Goal: Information Seeking & Learning: Learn about a topic

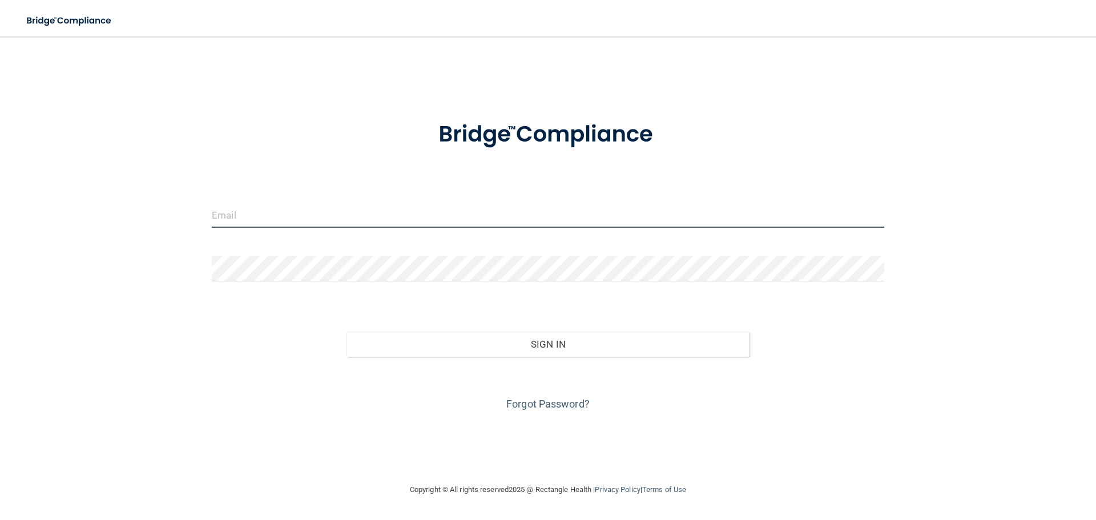
click at [224, 206] on input "email" at bounding box center [548, 215] width 672 height 26
type input "[EMAIL_ADDRESS][DOMAIN_NAME]"
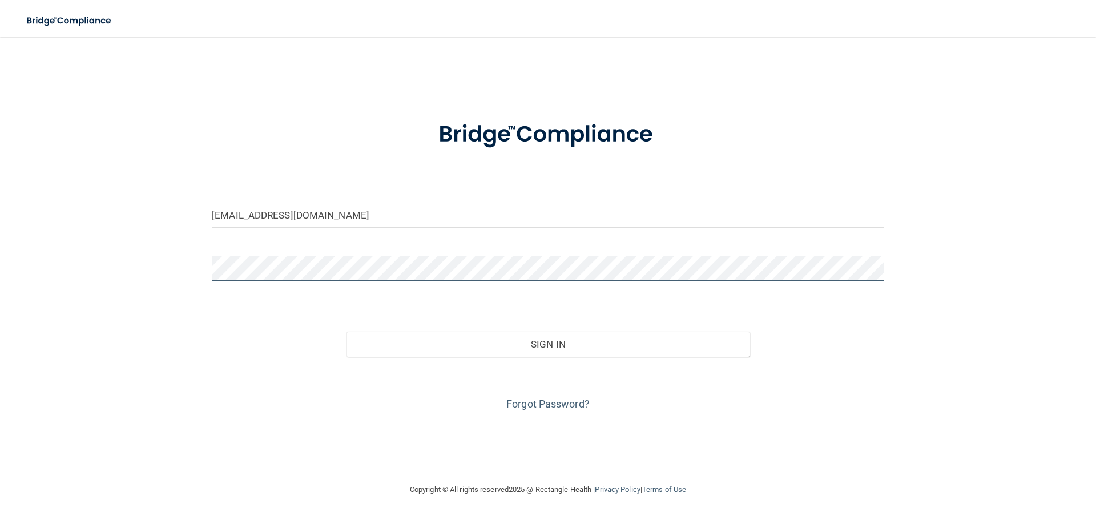
click at [346, 332] on button "Sign In" at bounding box center [547, 344] width 403 height 25
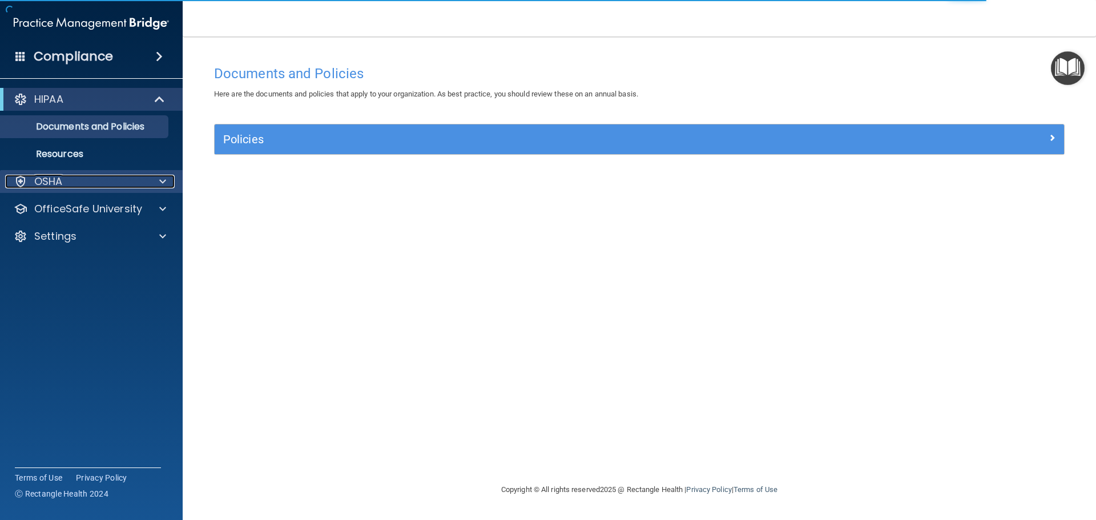
click at [54, 179] on p "OSHA" at bounding box center [48, 182] width 29 height 14
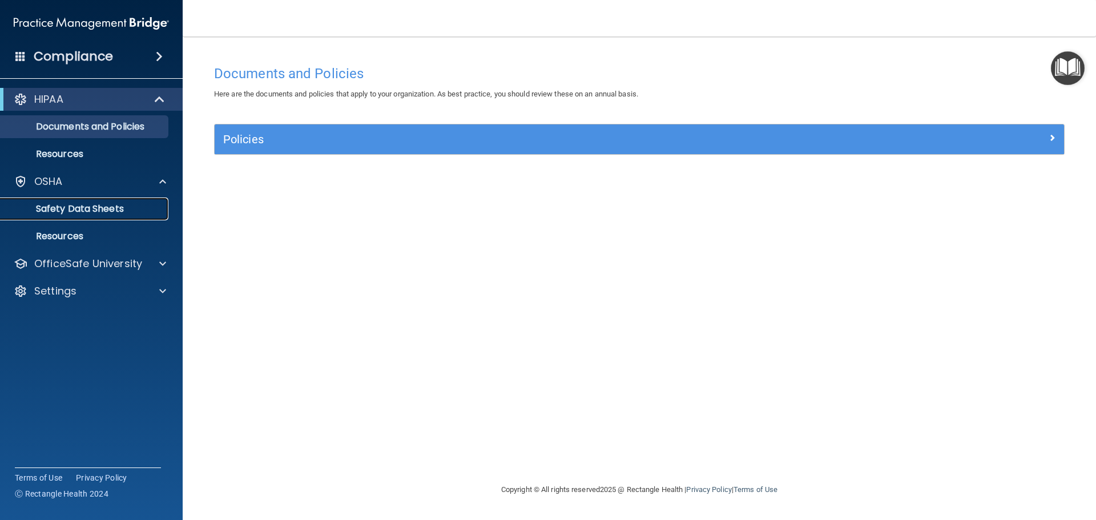
click at [62, 213] on p "Safety Data Sheets" at bounding box center [85, 208] width 156 height 11
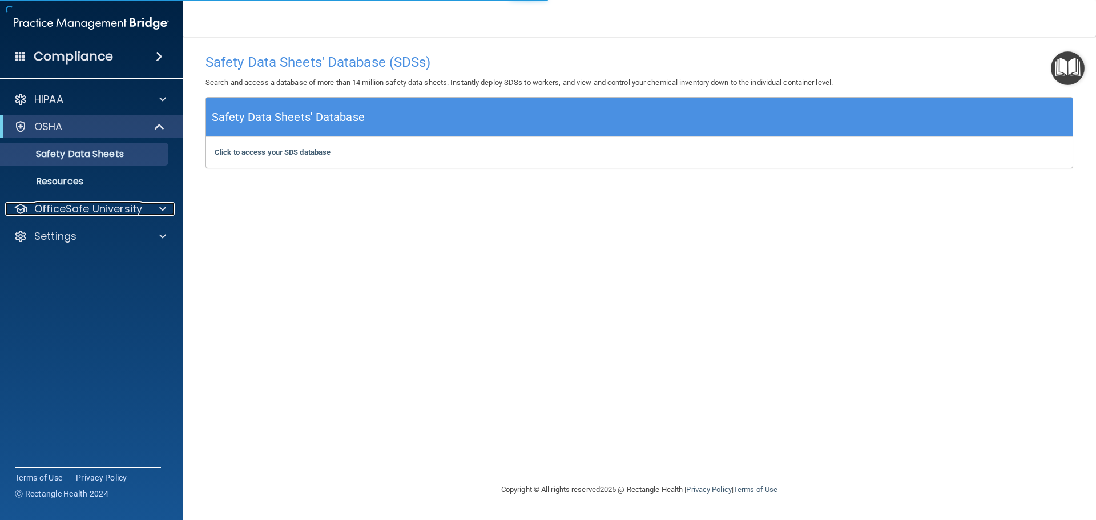
click at [62, 213] on p "OfficeSafe University" at bounding box center [88, 209] width 108 height 14
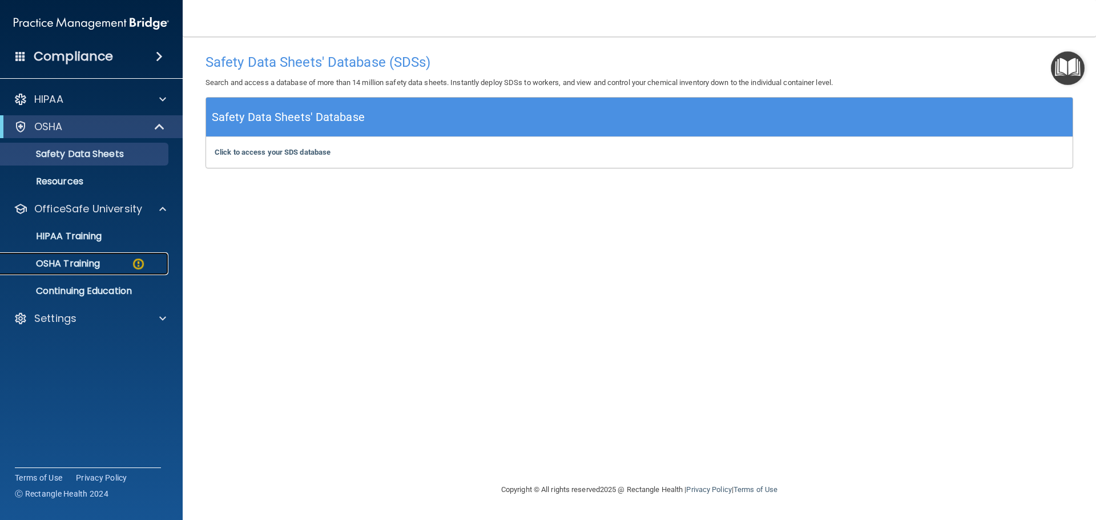
click at [66, 258] on p "OSHA Training" at bounding box center [53, 263] width 92 height 11
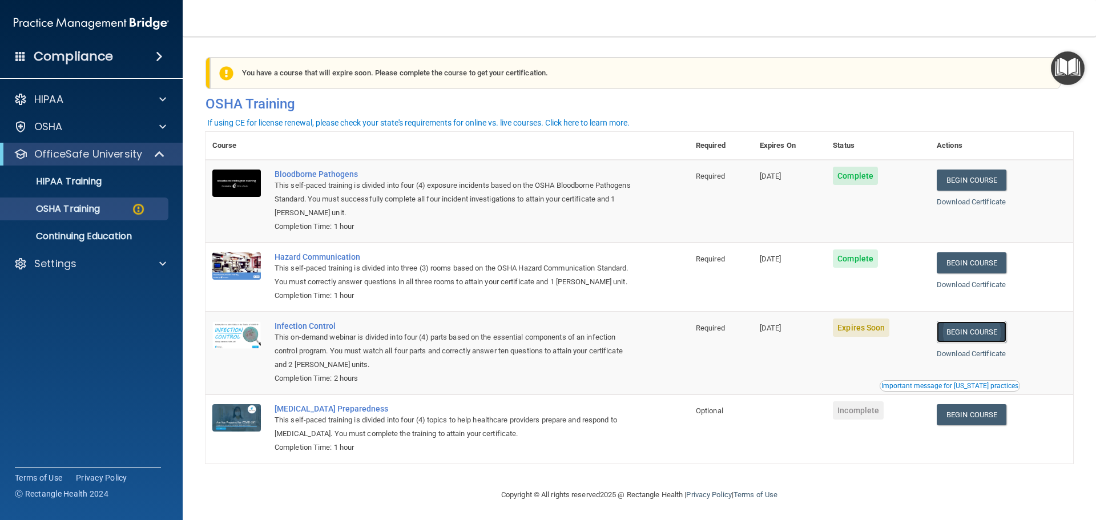
click at [976, 342] on link "Begin Course" at bounding box center [972, 331] width 70 height 21
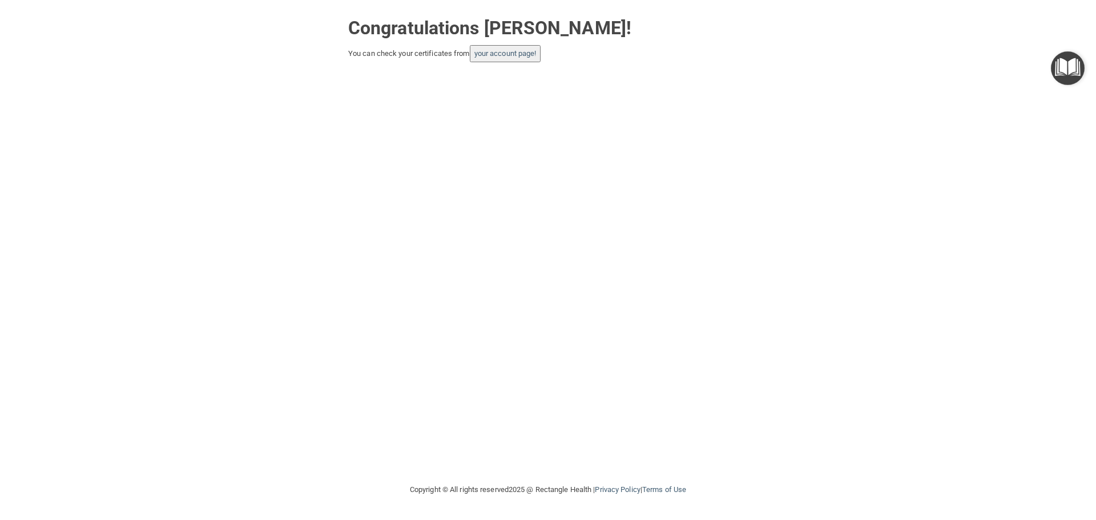
click at [515, 61] on button "your account page!" at bounding box center [505, 53] width 71 height 17
click at [510, 54] on link "your account page!" at bounding box center [505, 53] width 62 height 9
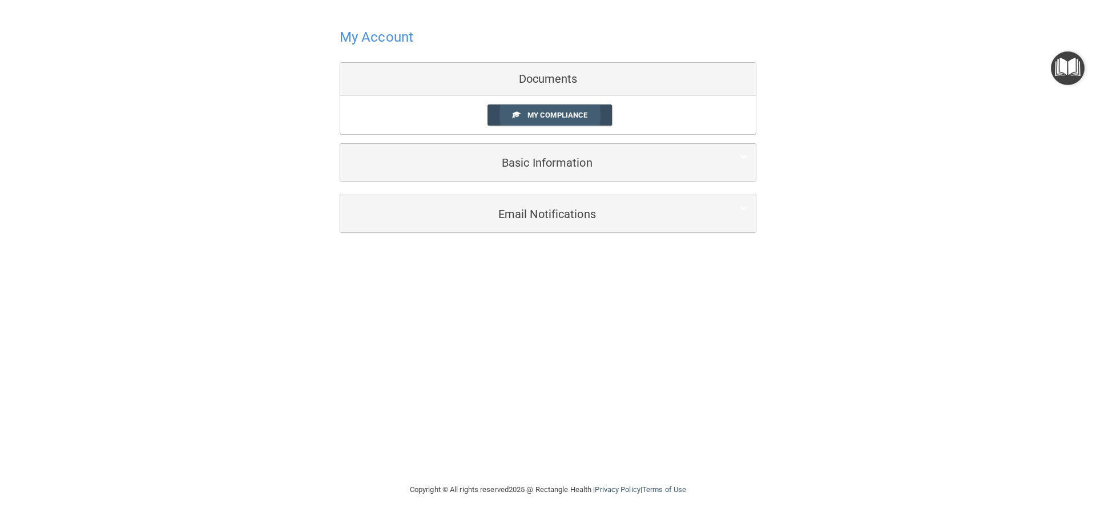
click at [566, 113] on span "My Compliance" at bounding box center [557, 115] width 60 height 9
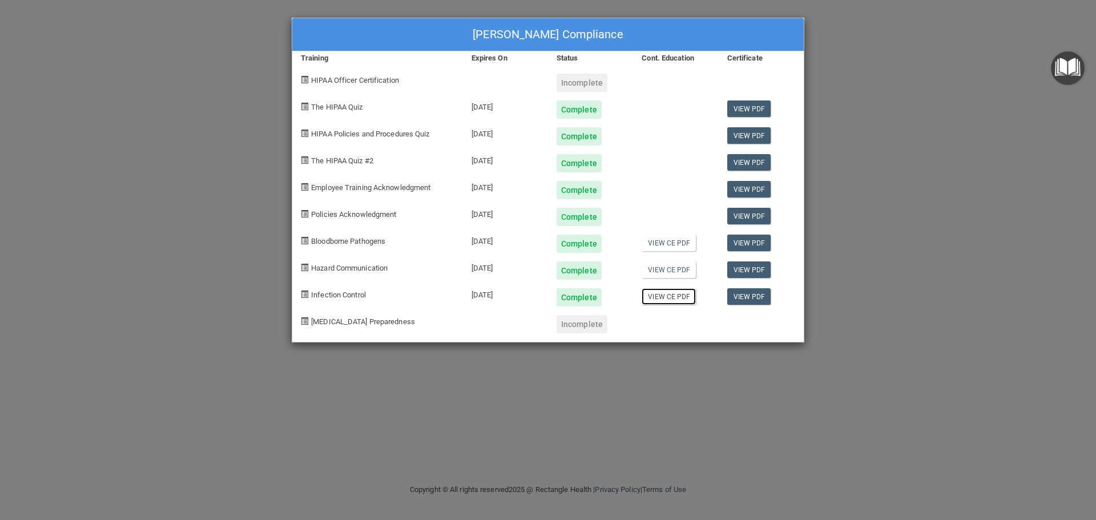
click at [659, 301] on link "View CE PDF" at bounding box center [668, 296] width 54 height 17
click at [567, 83] on div "Incomplete" at bounding box center [581, 83] width 51 height 18
